Goal: Task Accomplishment & Management: Manage account settings

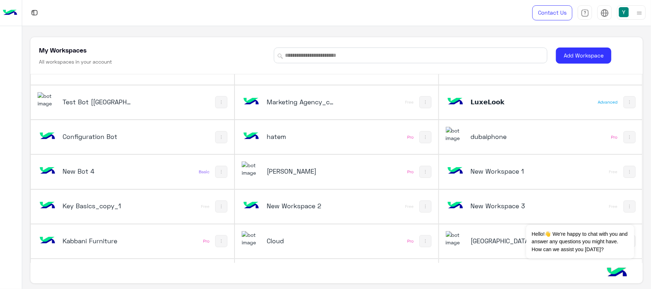
scroll to position [161, 0]
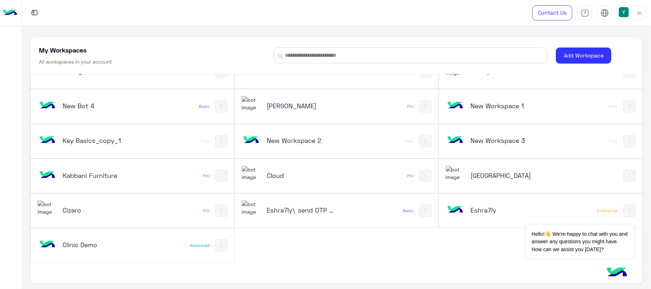
click at [254, 176] on img at bounding box center [251, 173] width 19 height 15
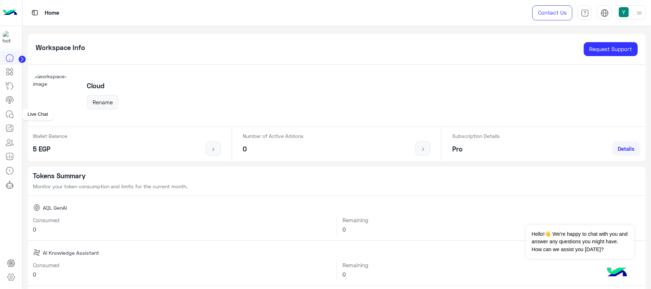
click at [13, 113] on icon at bounding box center [9, 114] width 9 height 9
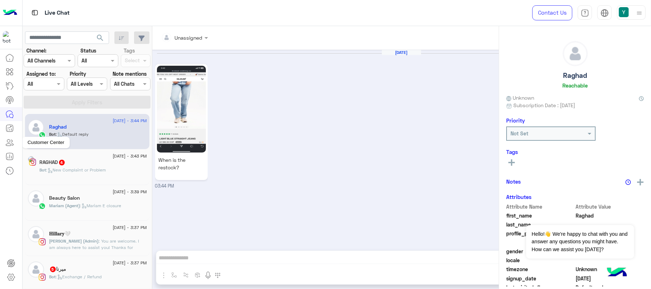
scroll to position [12, 0]
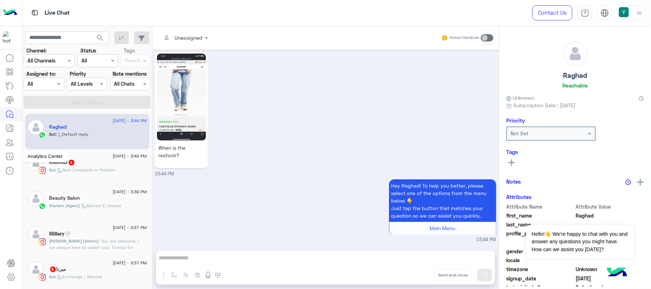
click at [9, 154] on icon at bounding box center [9, 156] width 9 height 9
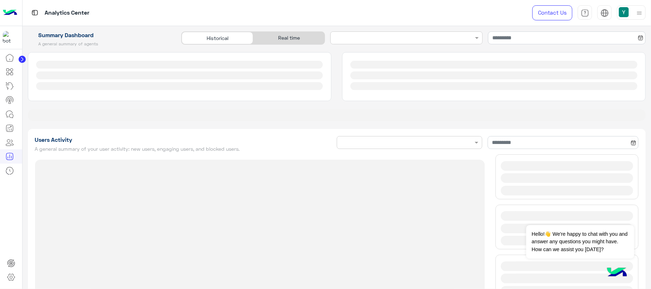
type input "**********"
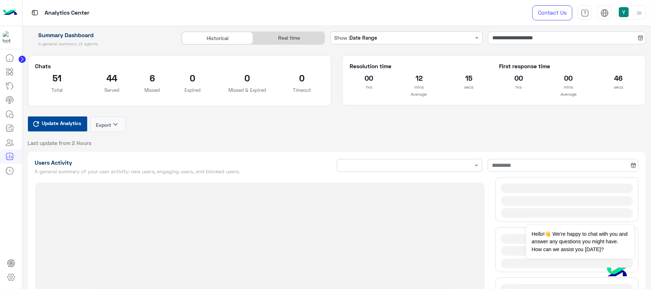
type input "**********"
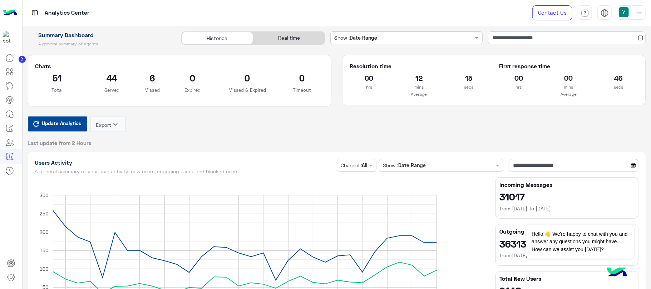
type input "**********"
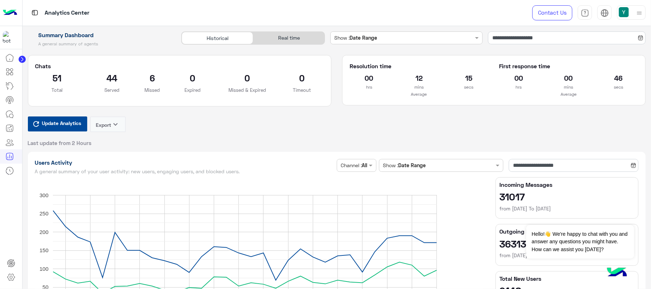
type input "**********"
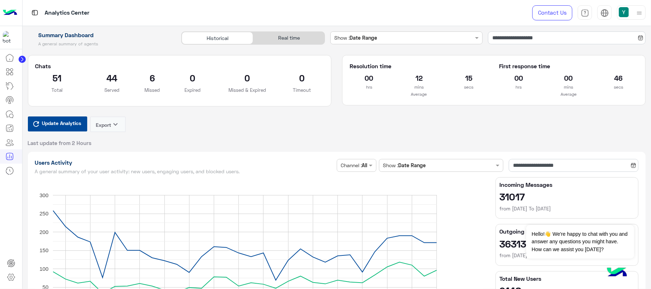
type input "**********"
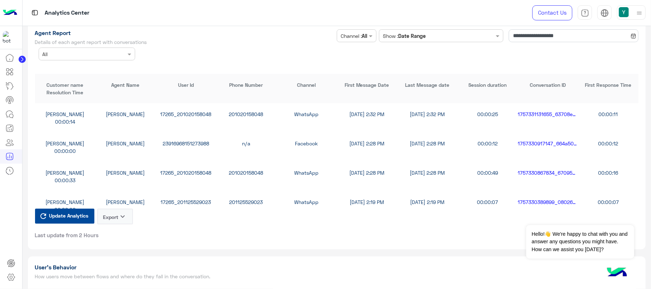
scroll to position [1945, 0]
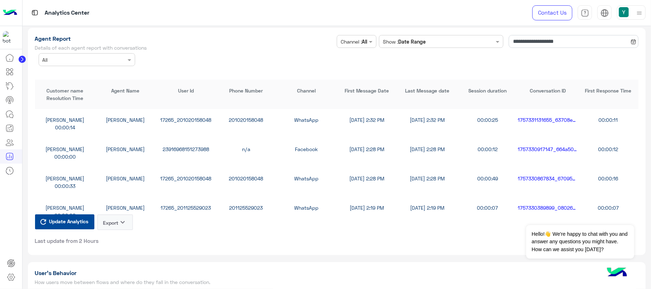
click at [115, 223] on button "Export keyboard_arrow_down" at bounding box center [115, 222] width 36 height 16
click at [114, 236] on button "CSV" at bounding box center [116, 236] width 36 height 13
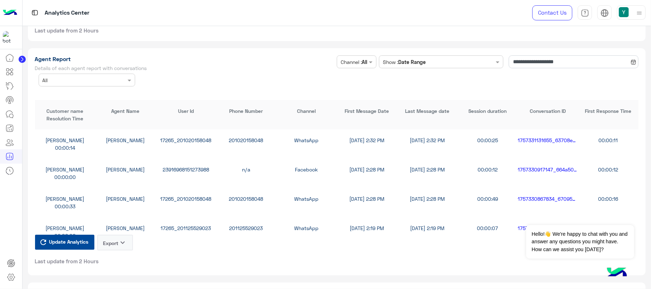
scroll to position [1961, 0]
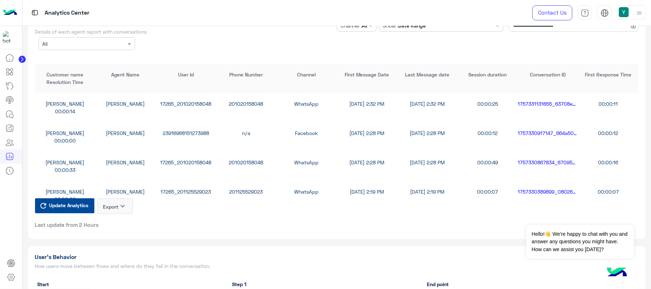
click at [117, 203] on button "Export keyboard_arrow_down" at bounding box center [115, 206] width 36 height 16
click at [115, 221] on button "CSV" at bounding box center [116, 220] width 36 height 13
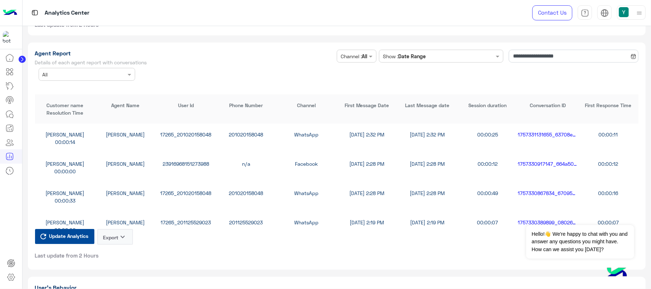
scroll to position [1925, 0]
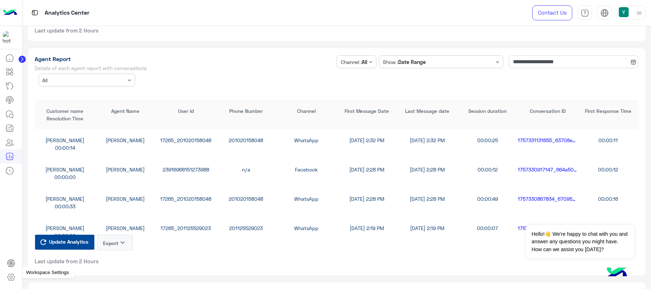
click at [15, 280] on icon at bounding box center [11, 277] width 9 height 9
click at [11, 278] on icon at bounding box center [11, 277] width 9 height 9
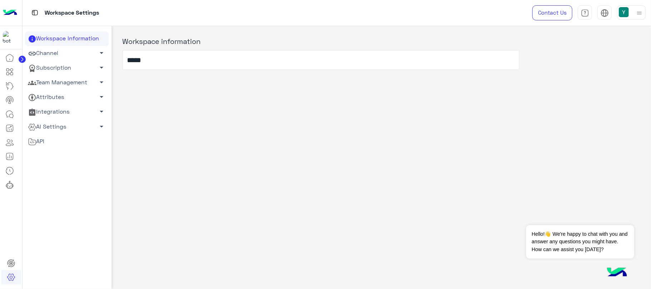
click at [72, 49] on link "Channel arrow_drop_down" at bounding box center [67, 53] width 84 height 15
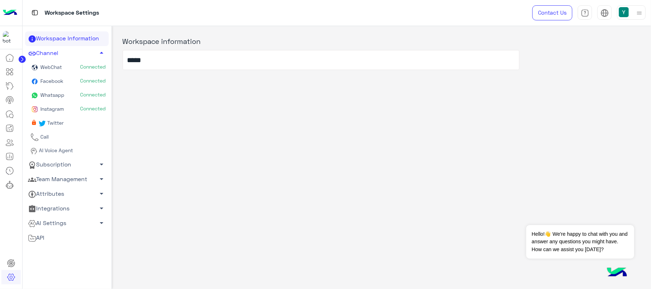
click at [61, 175] on link "Team Management arrow_drop_down" at bounding box center [67, 179] width 84 height 15
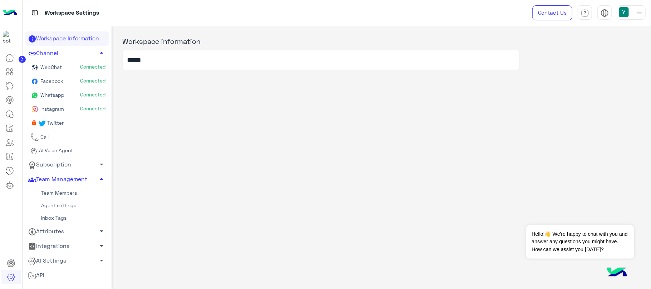
click at [60, 189] on link "Team Members" at bounding box center [67, 192] width 84 height 13
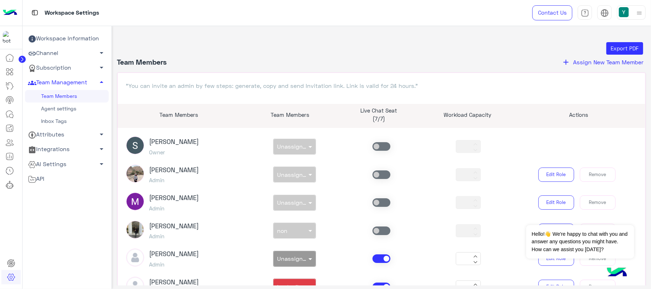
click at [604, 60] on span "Assign New Team Member" at bounding box center [608, 62] width 70 height 7
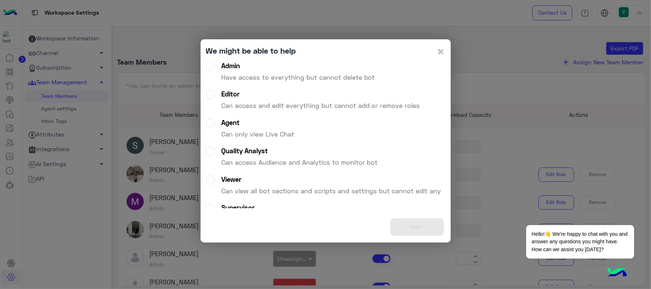
click at [350, 69] on div "Admin" at bounding box center [298, 66] width 154 height 8
click at [419, 225] on button "Next" at bounding box center [417, 227] width 54 height 18
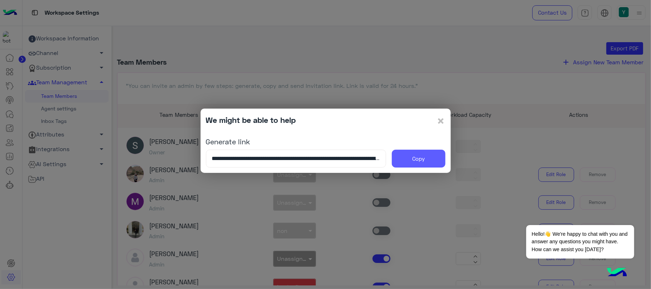
click at [415, 154] on button "Copy" at bounding box center [419, 159] width 54 height 18
